Goal: Information Seeking & Learning: Compare options

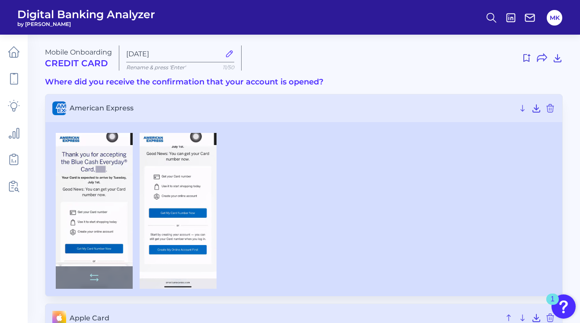
click at [84, 227] on img at bounding box center [94, 211] width 77 height 156
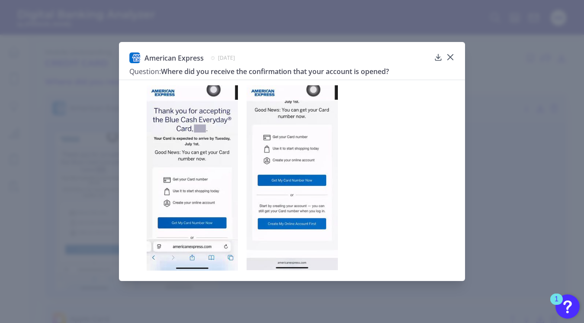
click at [449, 53] on icon at bounding box center [450, 57] width 9 height 9
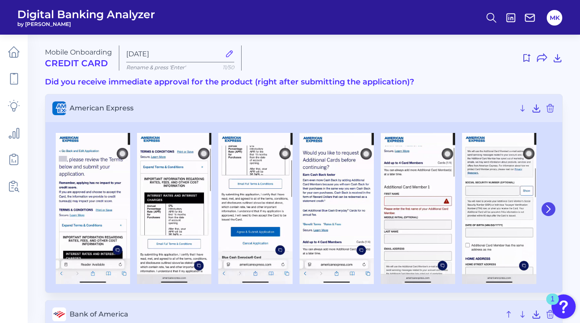
click at [402, 214] on button at bounding box center [549, 209] width 14 height 14
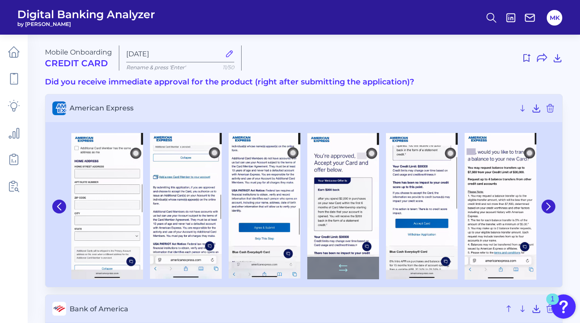
drag, startPoint x: 356, startPoint y: 201, endPoint x: 349, endPoint y: 199, distance: 7.0
click at [349, 199] on img at bounding box center [343, 206] width 72 height 146
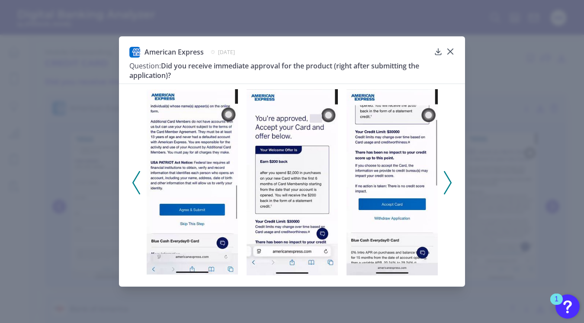
click at [269, 163] on img at bounding box center [291, 182] width 91 height 186
drag, startPoint x: 459, startPoint y: 182, endPoint x: 453, endPoint y: 183, distance: 6.1
click at [402, 183] on div at bounding box center [292, 179] width 346 height 192
drag, startPoint x: 448, startPoint y: 181, endPoint x: 444, endPoint y: 177, distance: 5.5
click at [402, 177] on icon at bounding box center [448, 182] width 8 height 23
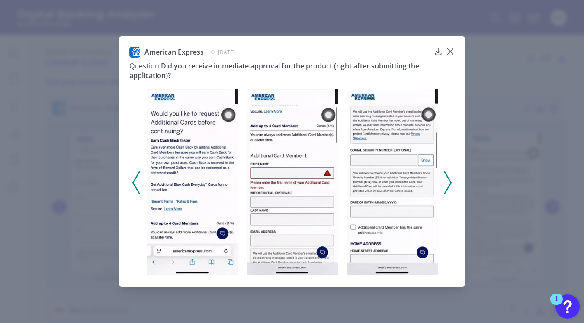
click at [402, 179] on div at bounding box center [292, 179] width 346 height 192
drag, startPoint x: 453, startPoint y: 54, endPoint x: 450, endPoint y: 49, distance: 6.4
click at [402, 49] on icon at bounding box center [450, 51] width 9 height 9
